Goal: Information Seeking & Learning: Learn about a topic

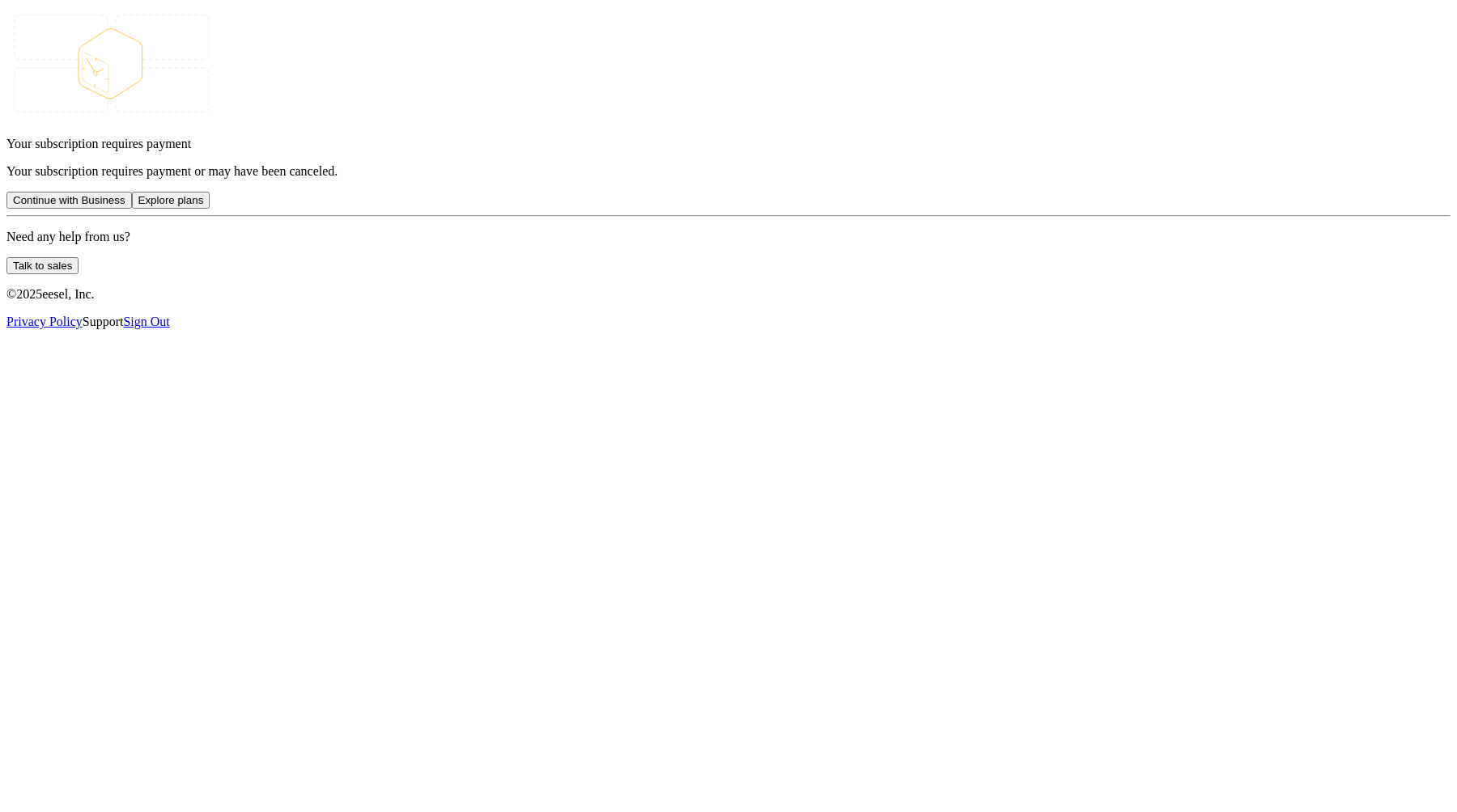
click at [352, 132] on div "Your subscription requires payment Your subscription requires payment or may ha…" at bounding box center [728, 167] width 1444 height 323
click at [412, 208] on div "Your subscription requires payment Your subscription requires payment or may ha…" at bounding box center [728, 167] width 1444 height 323
